Goal: Information Seeking & Learning: Learn about a topic

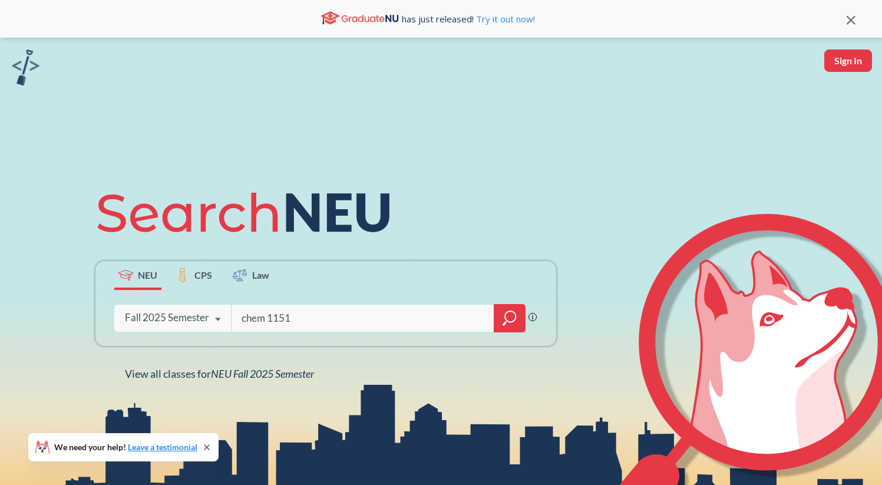
type input "chem 1151"
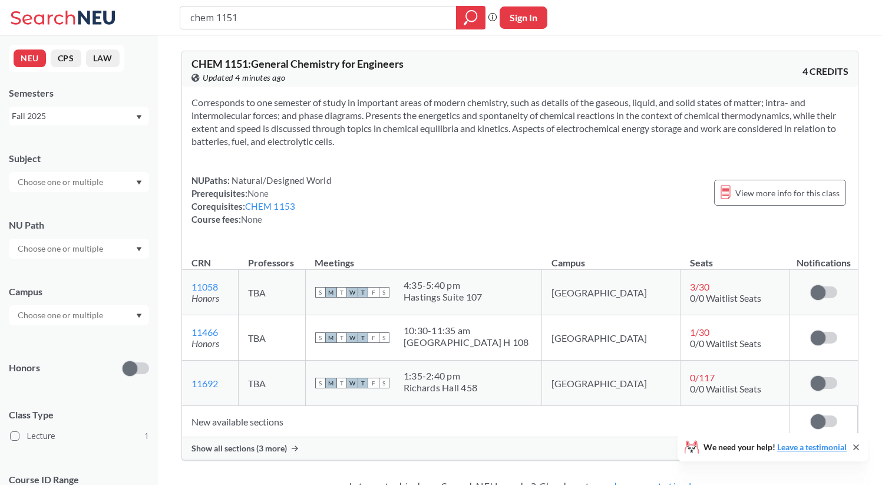
scroll to position [52, 0]
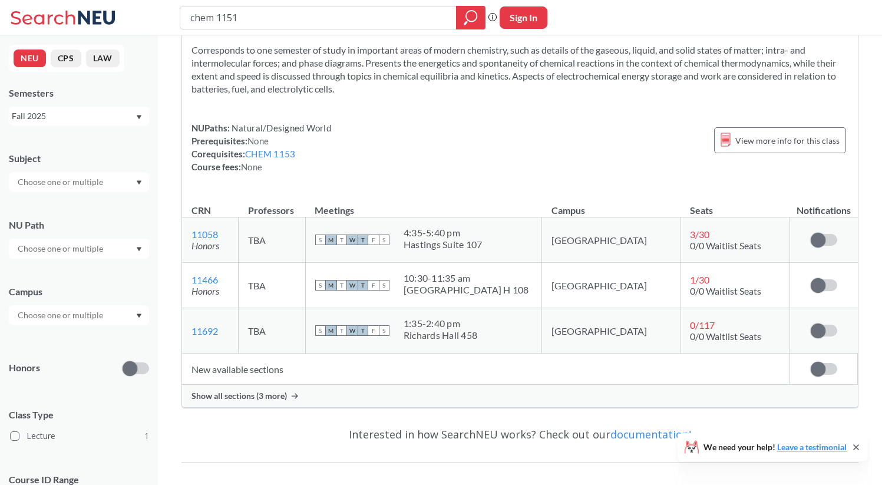
click at [512, 394] on div "Show all sections (3 more)" at bounding box center [520, 396] width 676 height 22
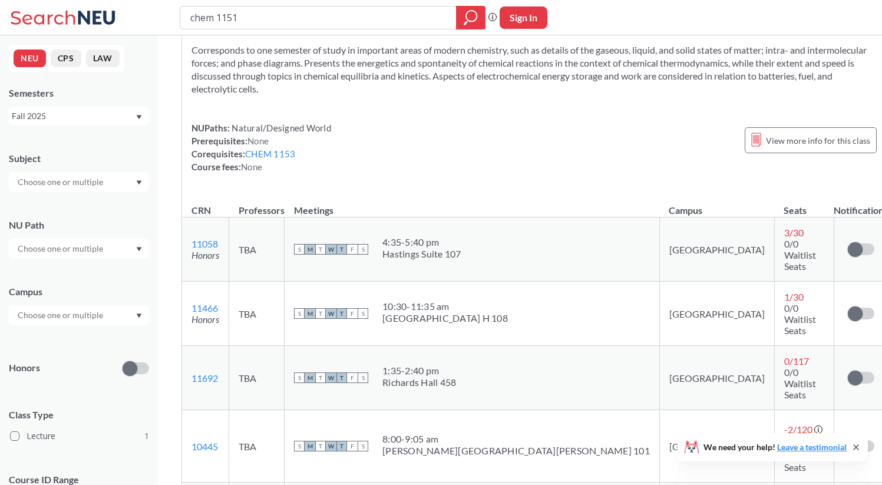
scroll to position [143, 0]
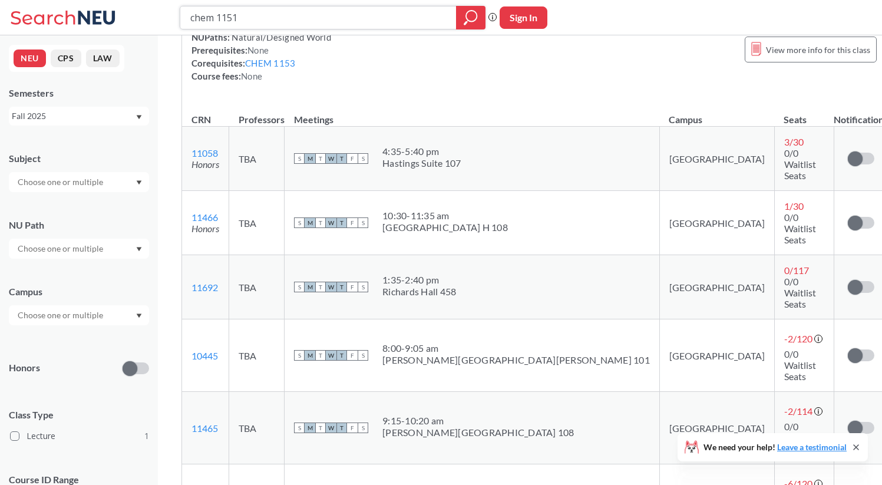
click at [358, 8] on input "chem 1151" at bounding box center [318, 18] width 259 height 20
click at [336, 20] on input "chem 1151" at bounding box center [318, 18] width 259 height 20
type input "chem 1161"
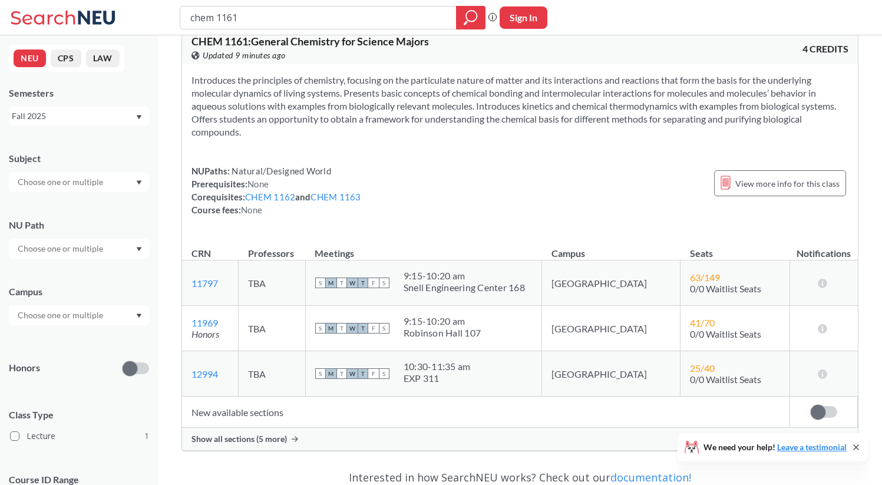
scroll to position [39, 0]
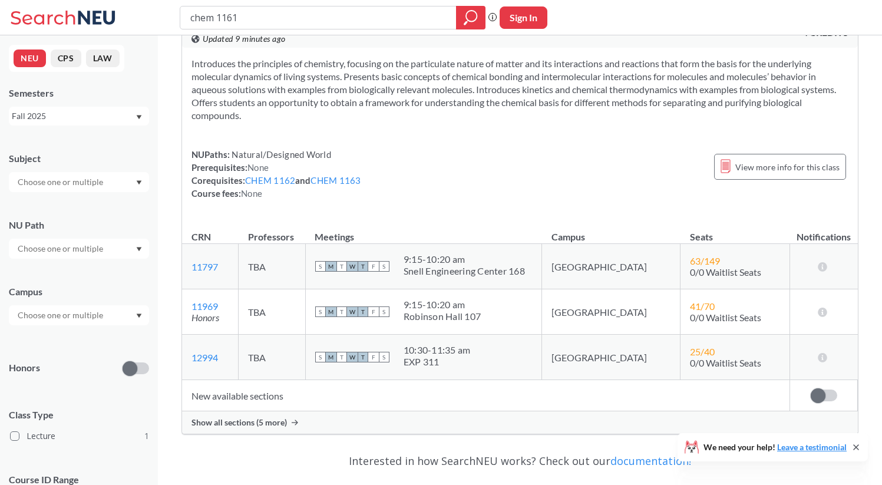
click at [271, 398] on td "New available sections" at bounding box center [486, 395] width 608 height 31
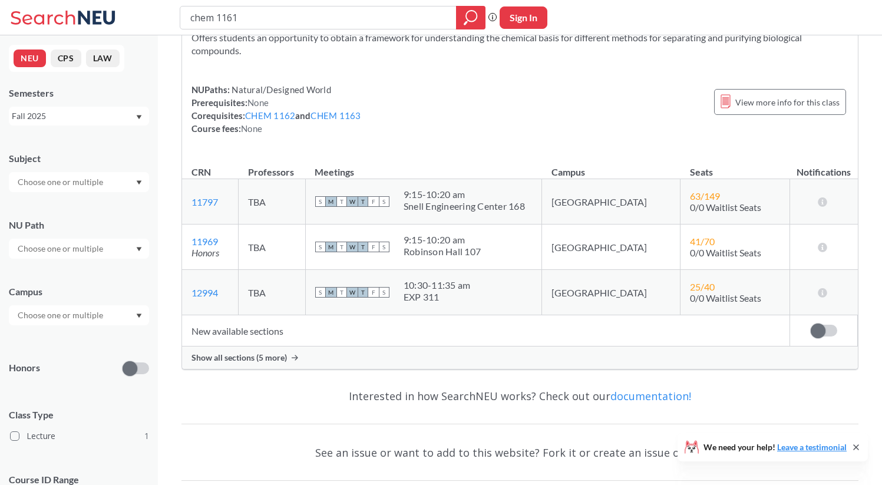
scroll to position [130, 0]
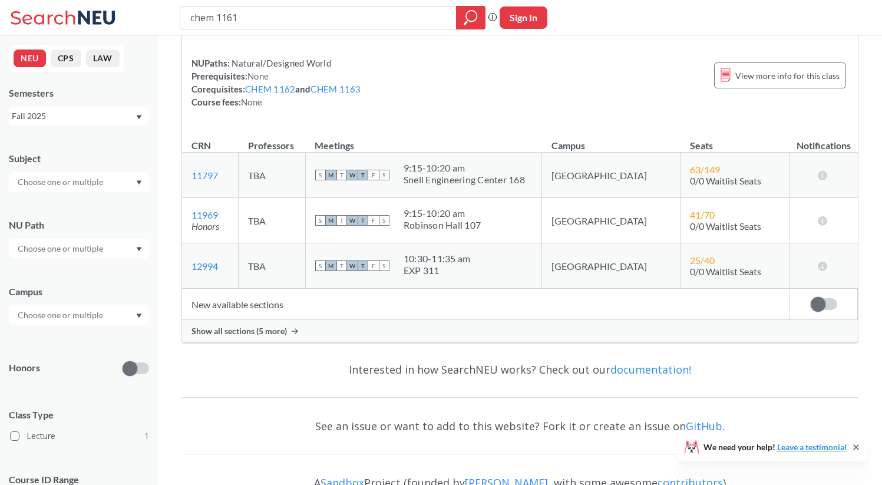
click at [510, 346] on div "CHEM 1161 : General Chemistry for Science Majors View this course on Banner. Up…" at bounding box center [520, 131] width 677 height 441
click at [308, 332] on div "Show all sections (5 more)" at bounding box center [520, 331] width 676 height 22
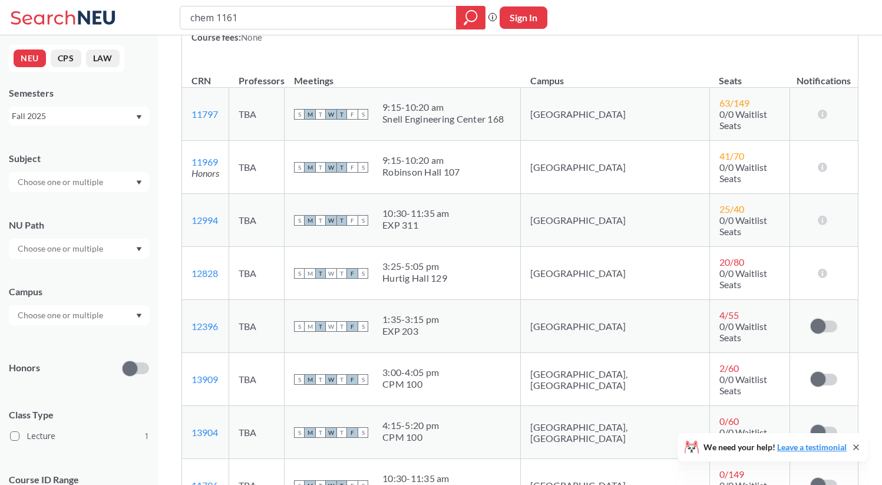
scroll to position [201, 0]
